Goal: Check status: Check status

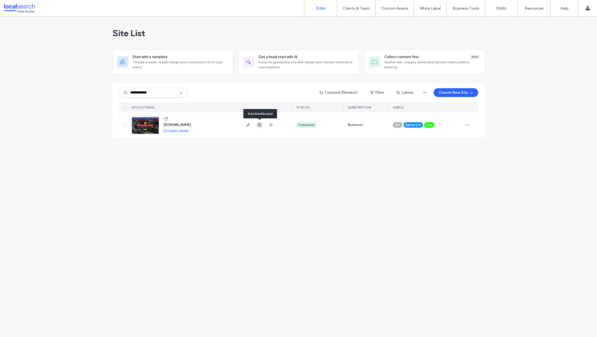
type input "**********"
click at [261, 126] on icon "button" at bounding box center [259, 125] width 4 height 4
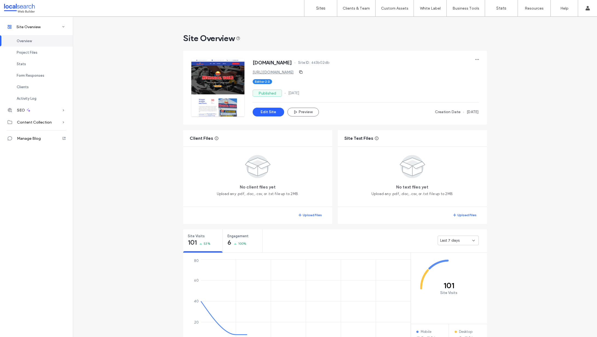
scroll to position [344, 0]
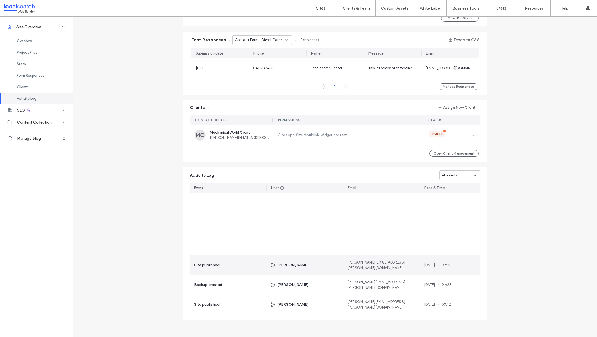
scroll to position [1690, 0]
